Goal: Find contact information: Find contact information

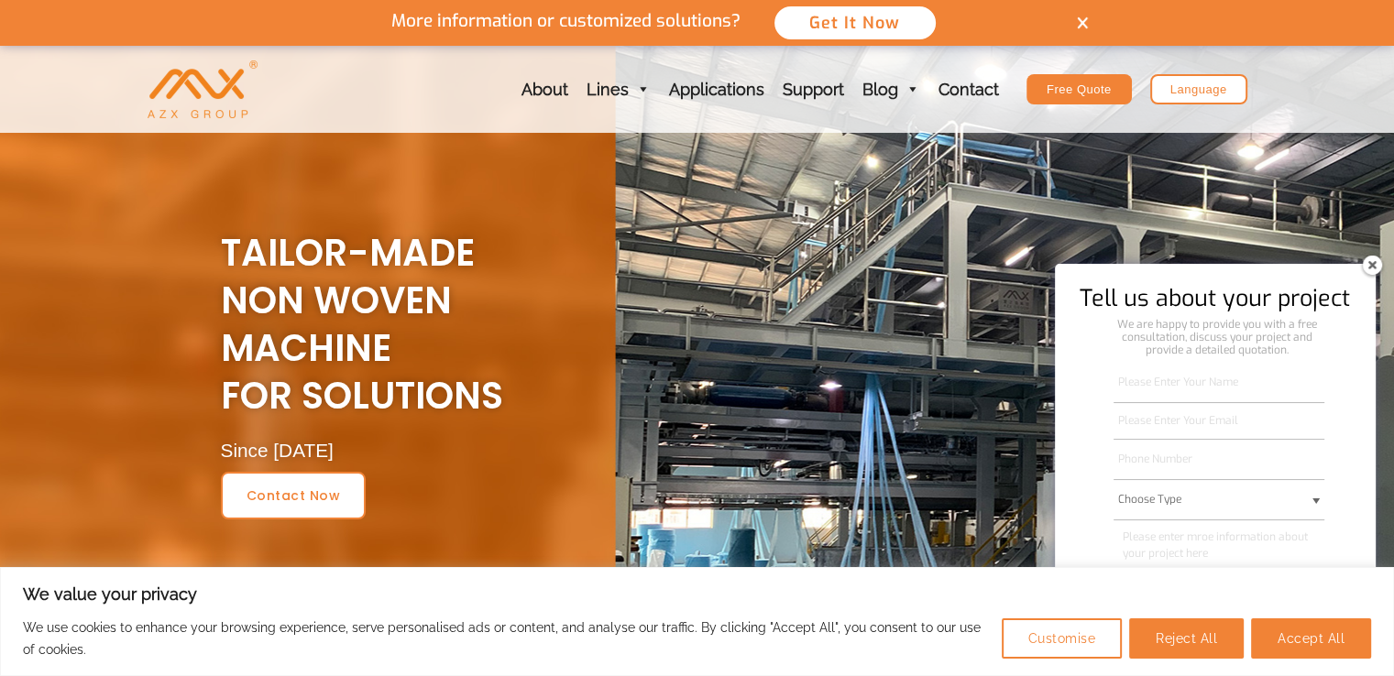
click at [1368, 264] on img at bounding box center [1371, 264] width 29 height 29
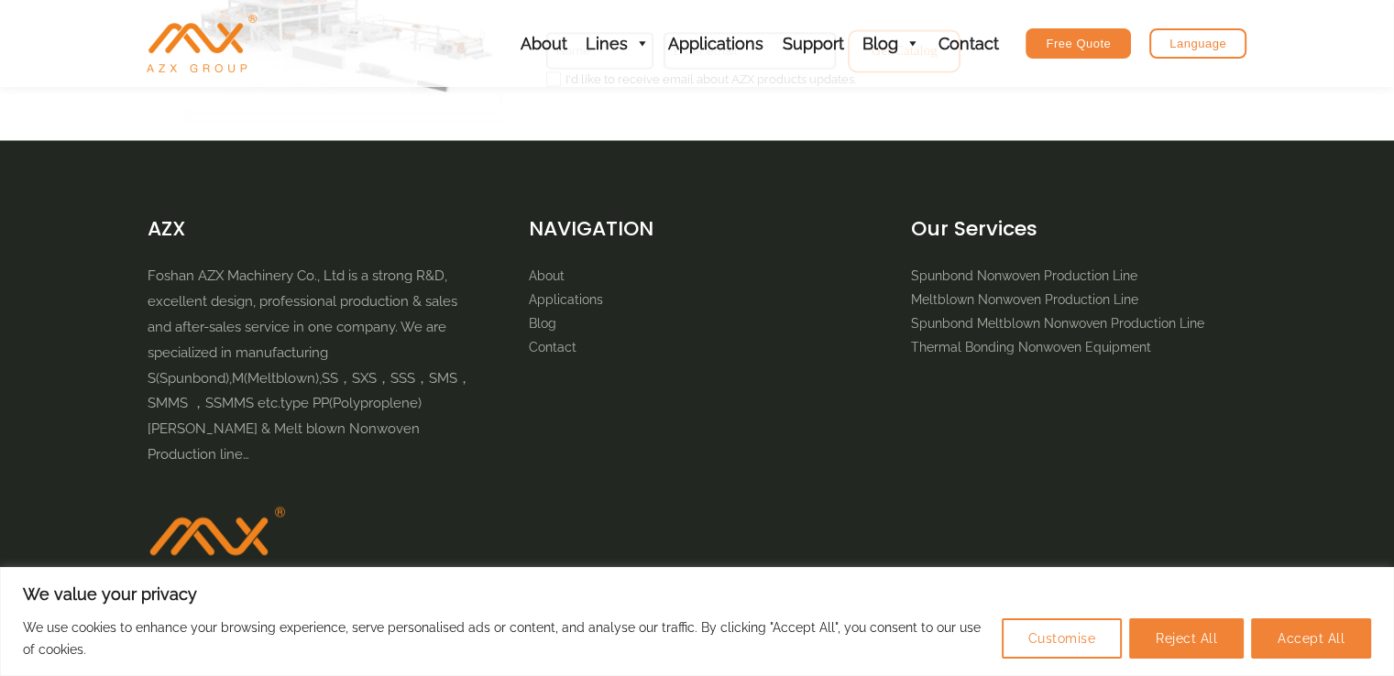
scroll to position [2902, 0]
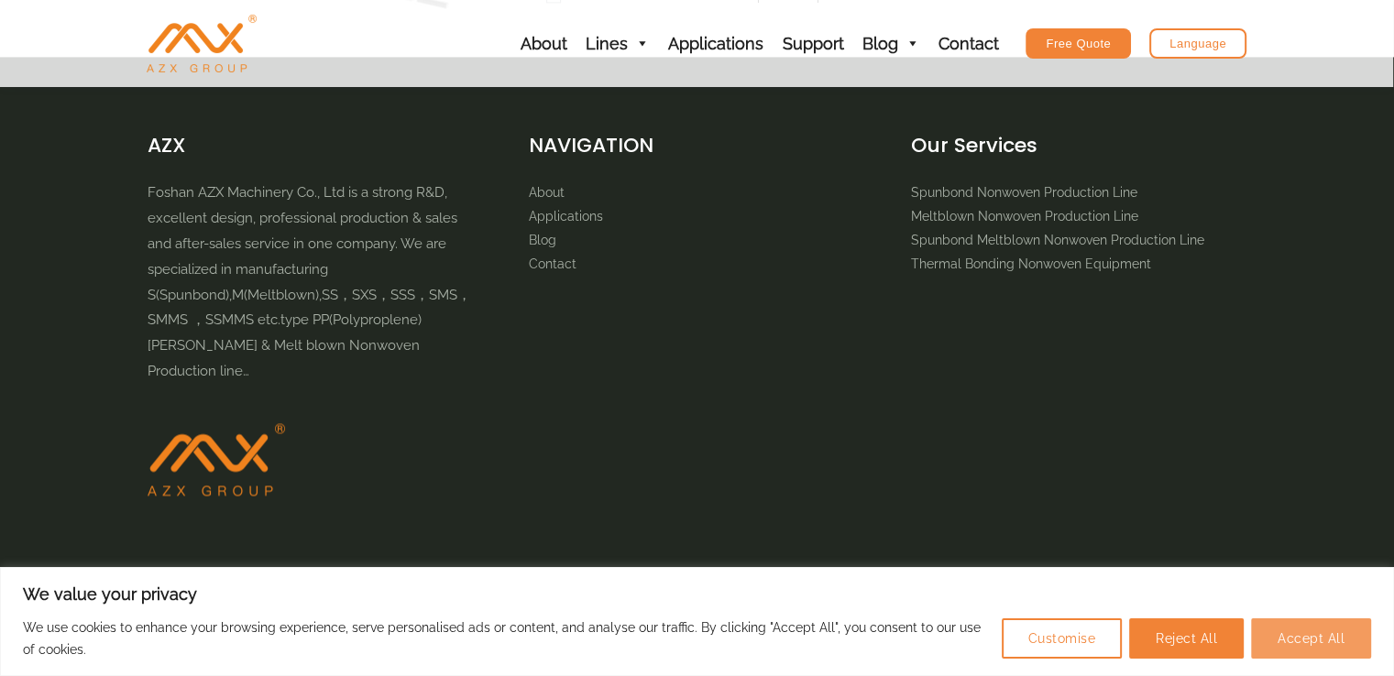
click at [1306, 633] on button "Accept All" at bounding box center [1311, 639] width 120 height 40
checkbox input "true"
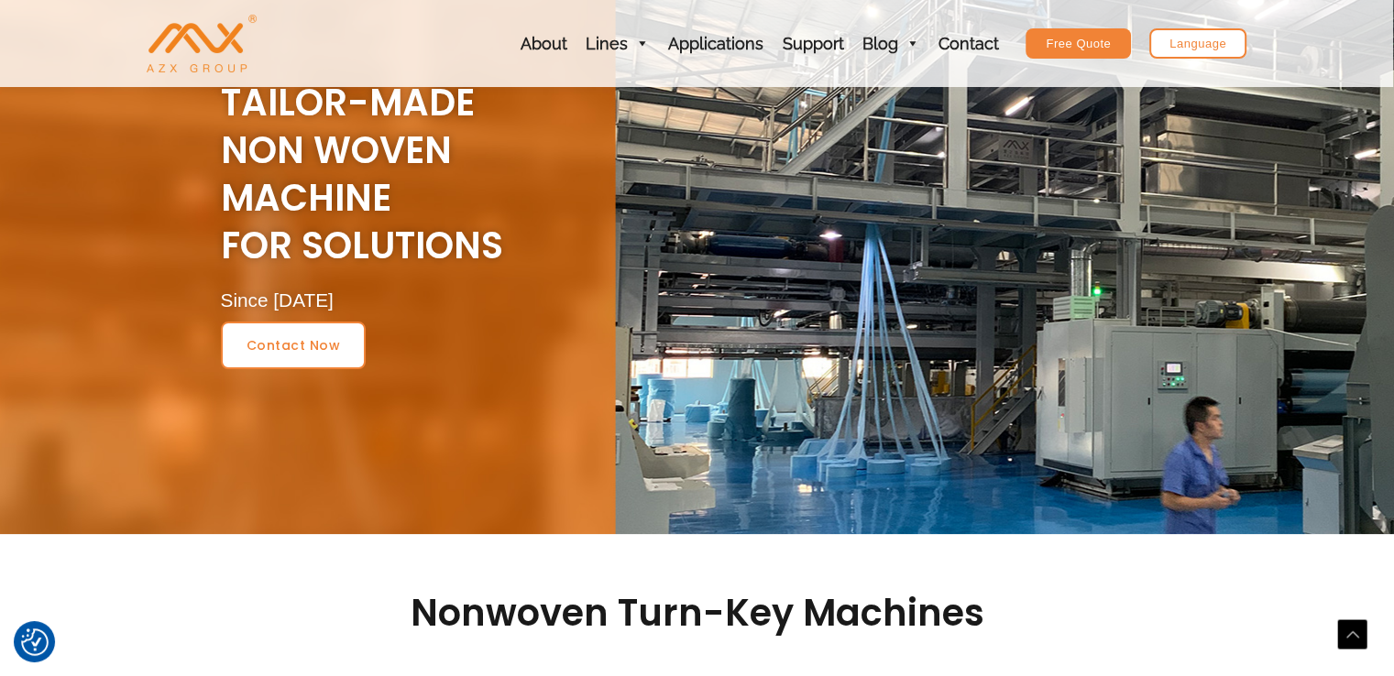
scroll to position [0, 0]
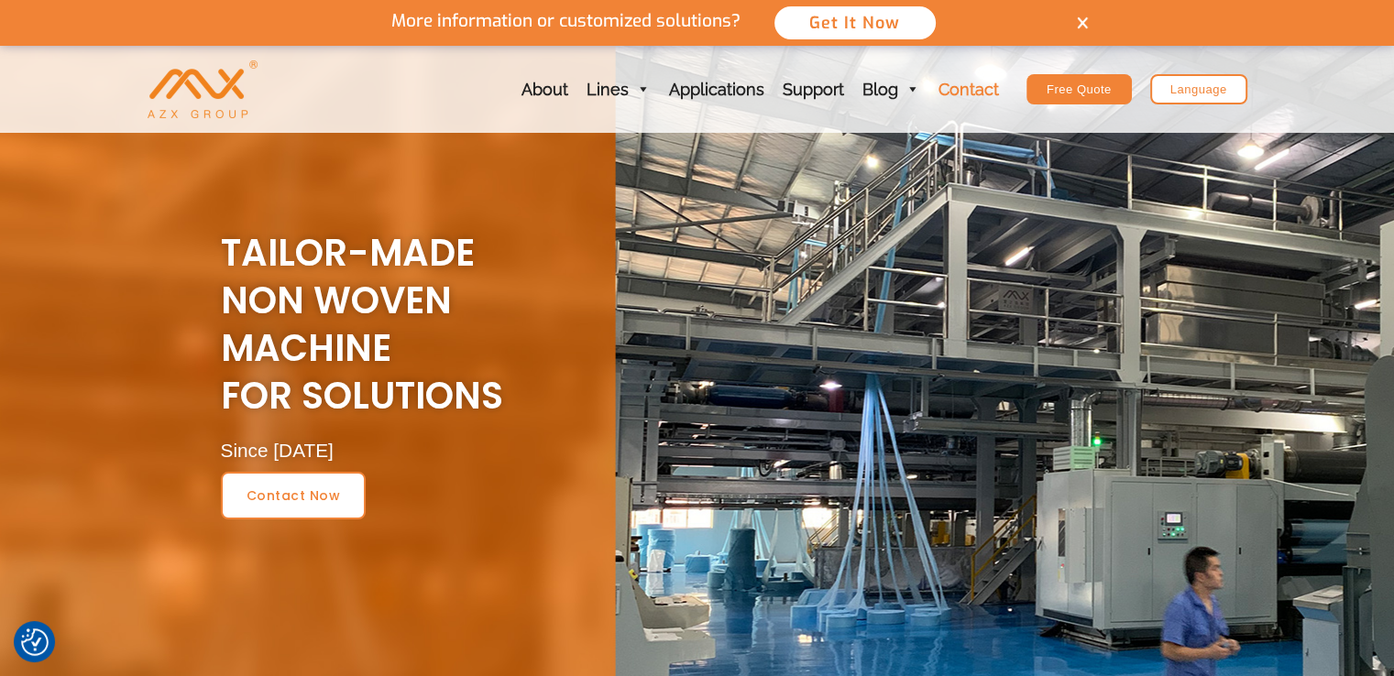
click at [968, 93] on link "Contact" at bounding box center [968, 89] width 79 height 87
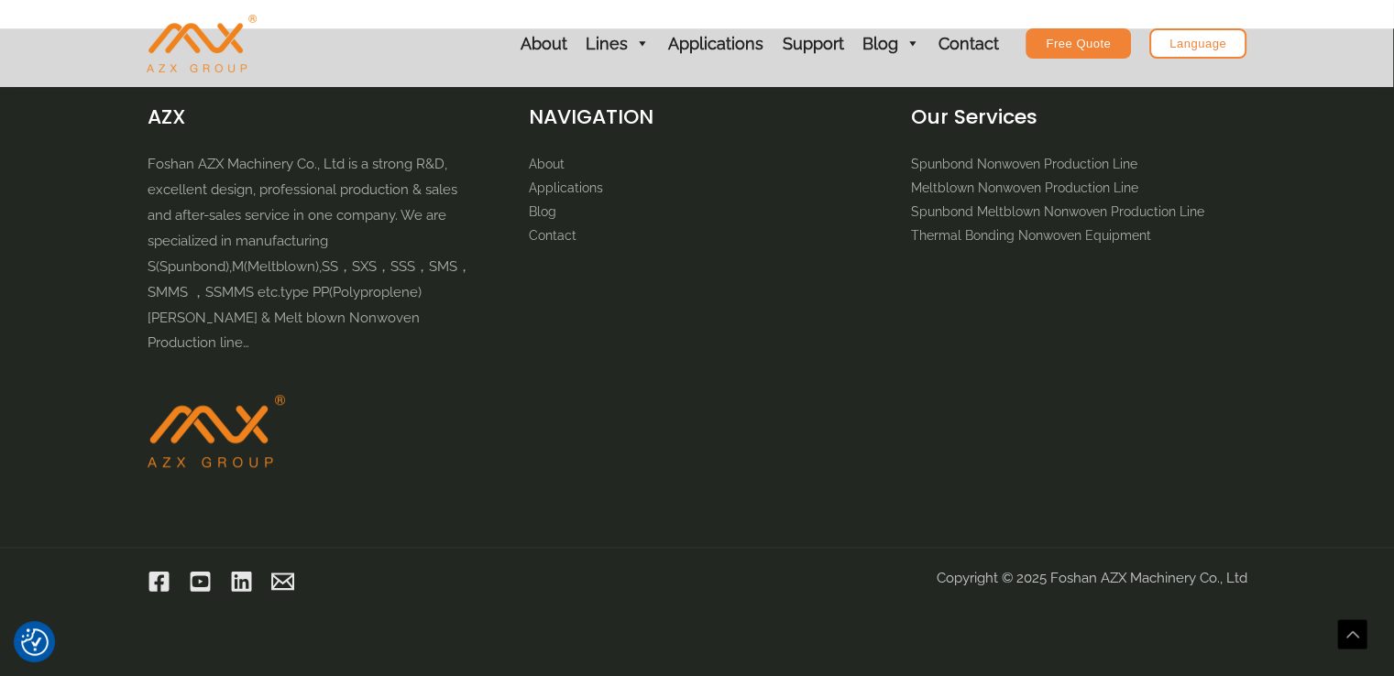
scroll to position [767, 0]
